Goal: Use online tool/utility: Utilize a website feature to perform a specific function

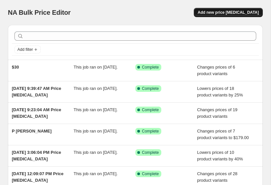
click at [237, 14] on span "Add new price change job" at bounding box center [228, 12] width 61 height 5
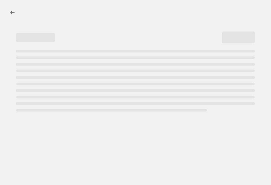
select select "percentage"
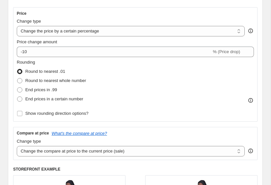
scroll to position [115, 0]
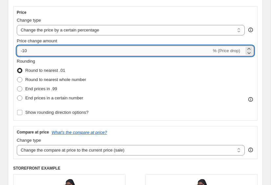
click at [111, 50] on input "-10" at bounding box center [114, 51] width 195 height 11
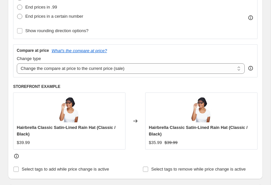
scroll to position [198, 0]
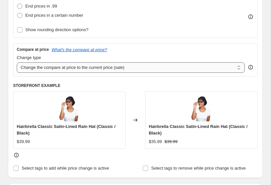
type input "-15"
click at [137, 67] on select "Change the compare at price to the current price (sale) Change the compare at p…" at bounding box center [131, 67] width 228 height 11
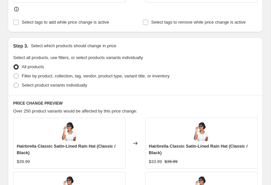
scroll to position [346, 0]
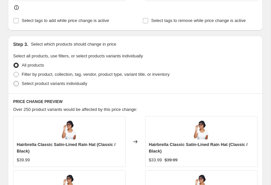
click at [73, 86] on span "Select product variants individually" at bounding box center [54, 83] width 65 height 5
click at [14, 82] on input "Select product variants individually" at bounding box center [13, 81] width 0 height 0
radio input "true"
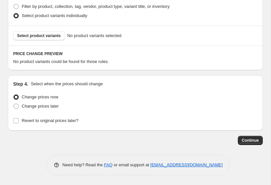
scroll to position [414, 0]
click at [49, 39] on button "Select product variants" at bounding box center [39, 35] width 52 height 9
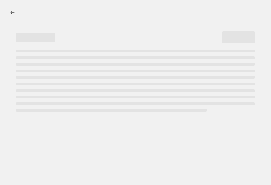
select select "percentage"
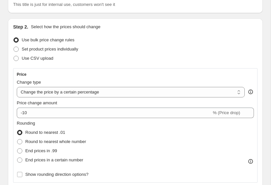
scroll to position [57, 0]
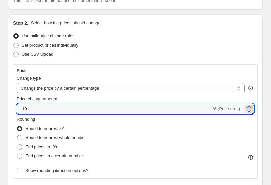
click at [247, 107] on icon at bounding box center [249, 107] width 7 height 7
click at [246, 107] on icon at bounding box center [249, 107] width 7 height 7
click at [246, 111] on div at bounding box center [249, 111] width 7 height 4
type input "-9"
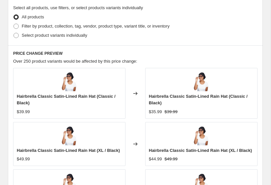
scroll to position [395, 0]
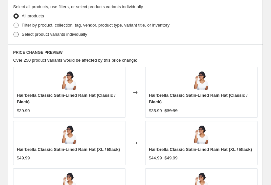
type input "-20"
click at [69, 37] on span "Select product variants individually" at bounding box center [54, 34] width 65 height 7
click at [14, 32] on input "Select product variants individually" at bounding box center [13, 32] width 0 height 0
radio input "true"
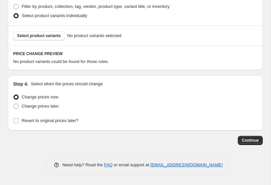
scroll to position [414, 0]
click at [55, 31] on button "Select product variants" at bounding box center [39, 35] width 52 height 9
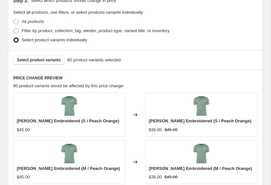
scroll to position [381, 0]
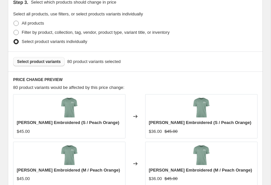
click at [31, 65] on button "Select product variants" at bounding box center [39, 61] width 52 height 9
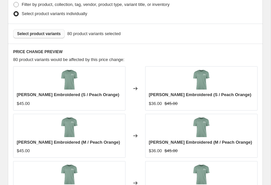
scroll to position [409, 0]
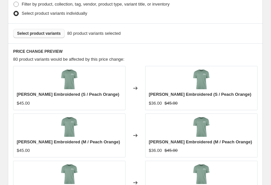
click at [30, 34] on span "Select product variants" at bounding box center [39, 33] width 44 height 5
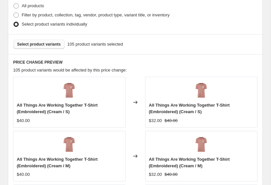
scroll to position [400, 0]
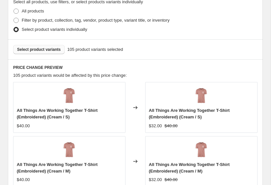
click at [54, 48] on span "Select product variants" at bounding box center [39, 49] width 44 height 5
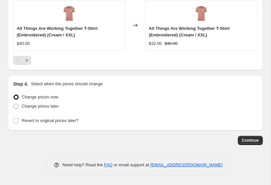
scroll to position [699, 0]
click at [249, 141] on span "Continue" at bounding box center [250, 140] width 17 height 5
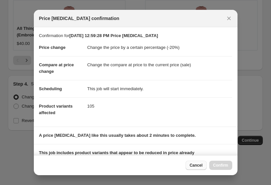
click at [198, 169] on button "Cancel" at bounding box center [196, 165] width 21 height 9
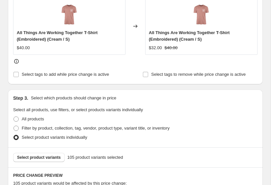
scroll to position [302, 0]
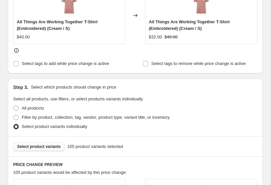
click at [51, 147] on span "Select product variants" at bounding box center [39, 146] width 44 height 5
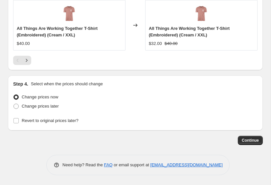
scroll to position [699, 0]
click at [248, 144] on button "Continue" at bounding box center [250, 140] width 25 height 9
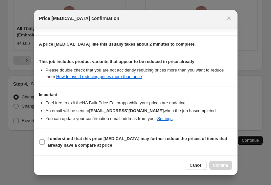
scroll to position [91, 0]
click at [40, 142] on input "I understand that this price [MEDICAL_DATA] may further reduce the prices of it…" at bounding box center [41, 142] width 5 height 5
checkbox input "true"
click at [224, 169] on button "Confirm" at bounding box center [220, 165] width 23 height 9
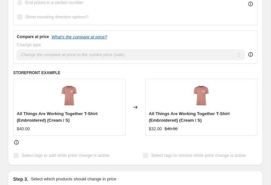
scroll to position [-42, 0]
